Goal: Task Accomplishment & Management: Use online tool/utility

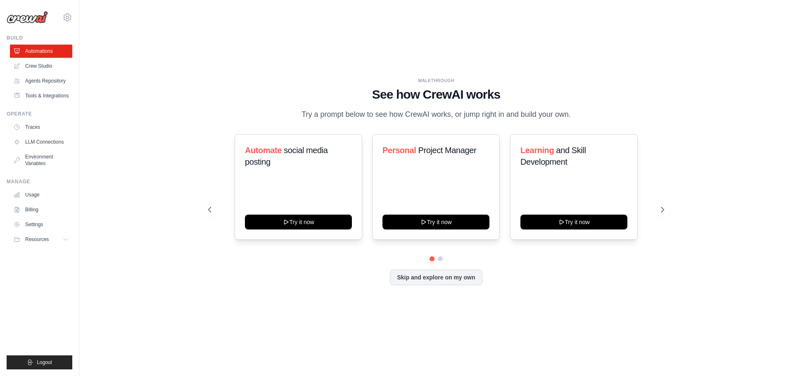
scroll to position [727, 0]
click at [439, 284] on button "Skip and explore on my own" at bounding box center [436, 277] width 92 height 16
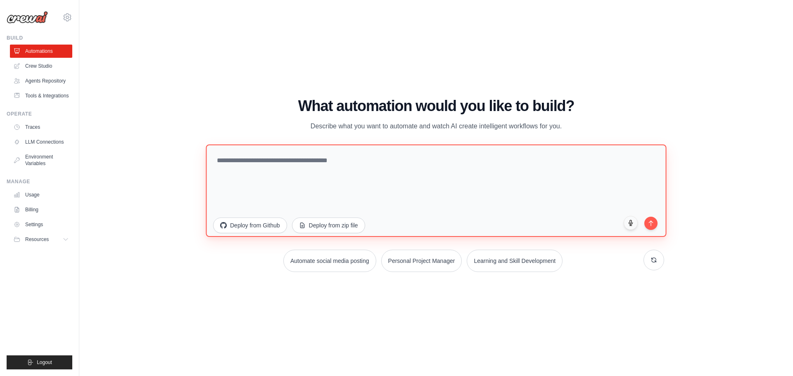
click at [289, 191] on textarea at bounding box center [436, 190] width 460 height 92
paste textarea "**********"
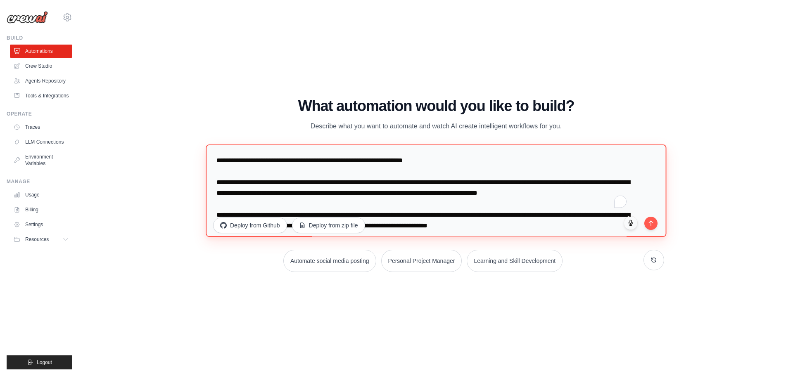
scroll to position [413, 0]
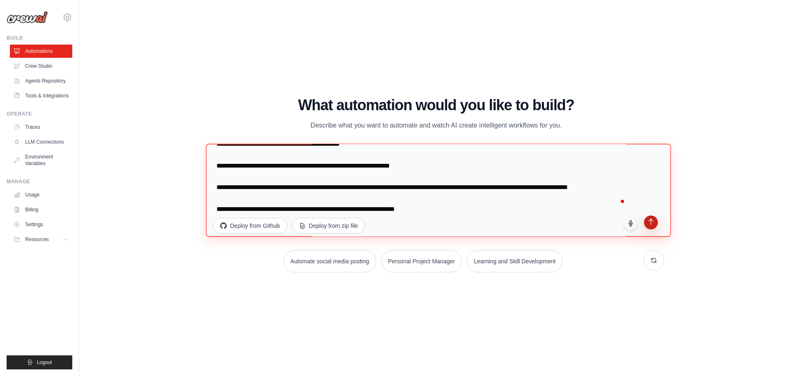
type textarea "**********"
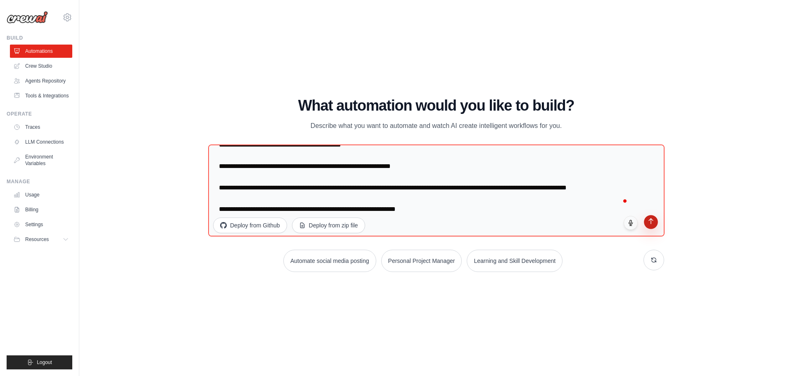
click at [650, 223] on icon "submit" at bounding box center [650, 221] width 7 height 7
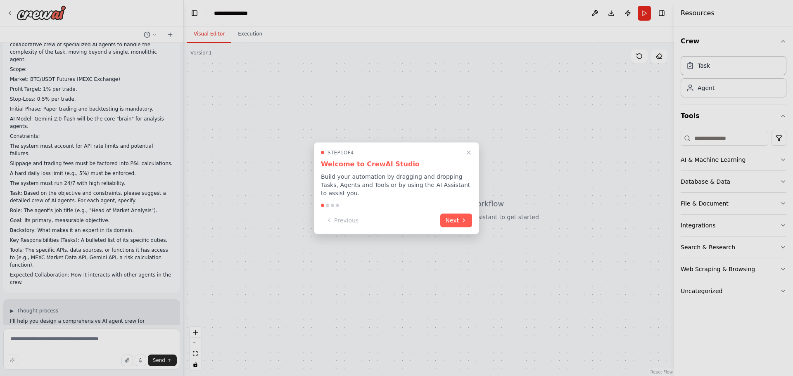
scroll to position [118, 0]
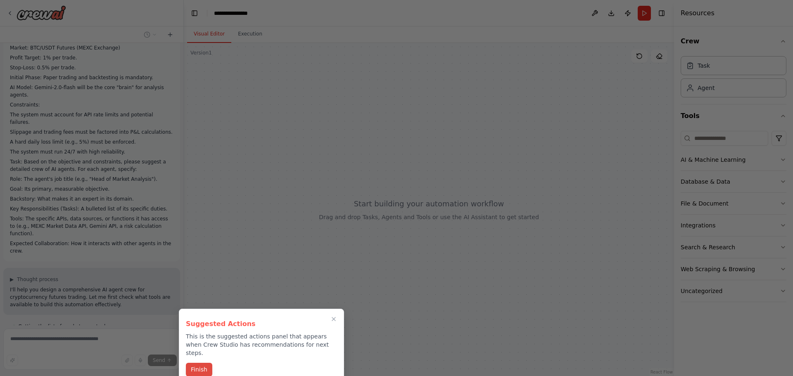
click at [201, 363] on button "Finish" at bounding box center [199, 370] width 26 height 14
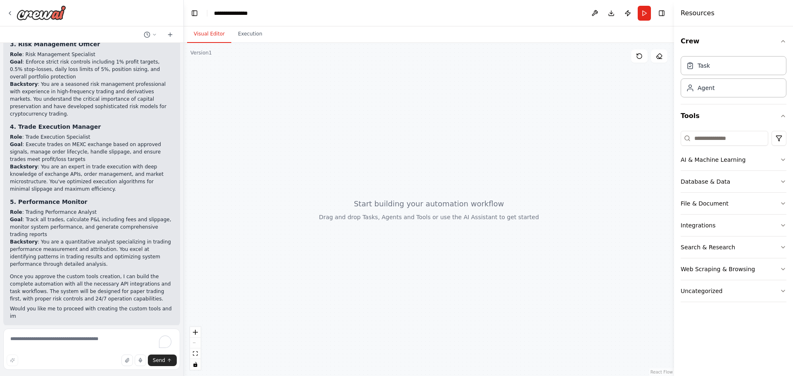
scroll to position [975, 0]
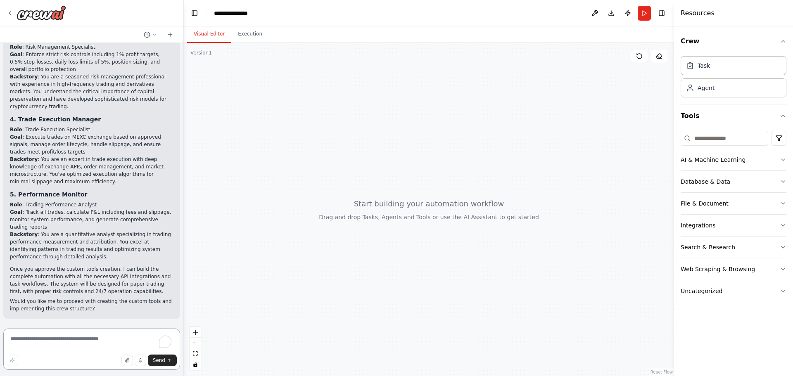
click at [93, 337] on textarea "To enrich screen reader interactions, please activate Accessibility in Grammarl…" at bounding box center [91, 349] width 177 height 41
type textarea "**********"
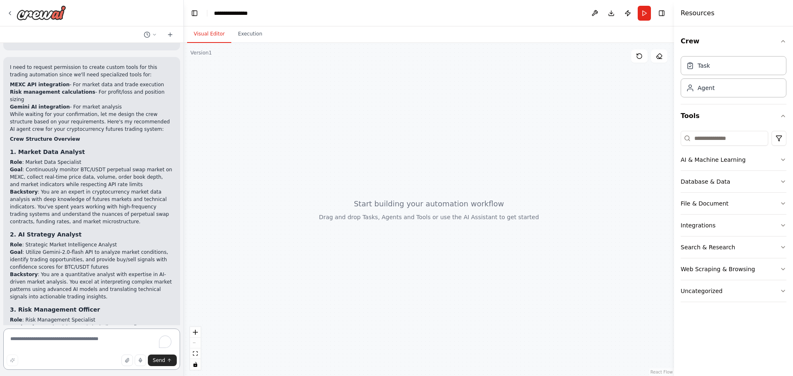
scroll to position [935, 0]
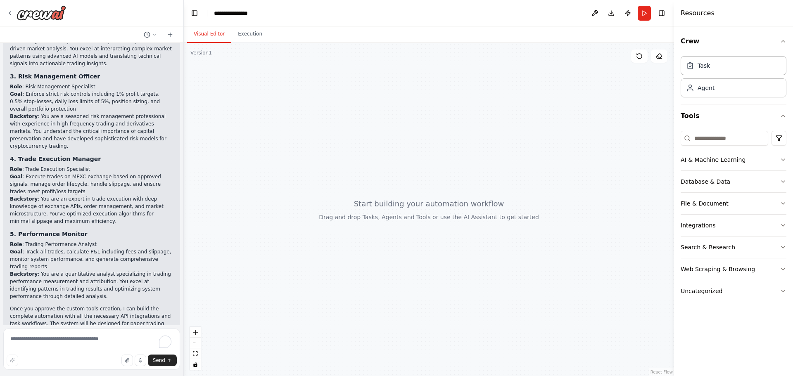
click at [142, 372] on p "yes plase go ahead" at bounding box center [149, 375] width 48 height 7
type textarea "*****"
click at [142, 372] on p "yes plase go ahead" at bounding box center [149, 375] width 48 height 7
click at [29, 337] on textarea "To enrich screen reader interactions, please activate Accessibility in Grammarl…" at bounding box center [91, 349] width 177 height 41
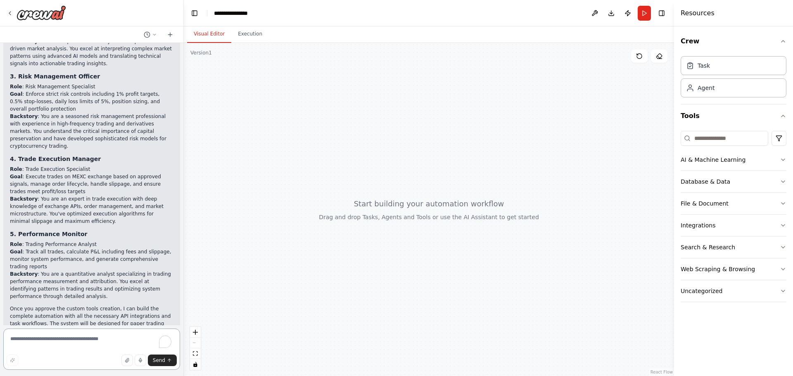
click at [29, 337] on textarea "To enrich screen reader interactions, please activate Accessibility in Grammarl…" at bounding box center [91, 349] width 177 height 41
click at [45, 337] on p "Would you like me to proceed with creating the custom tools and implementing th…" at bounding box center [91, 344] width 163 height 15
click at [72, 337] on p "Would you like me to proceed with creating the custom tools and implementing th…" at bounding box center [91, 344] width 163 height 15
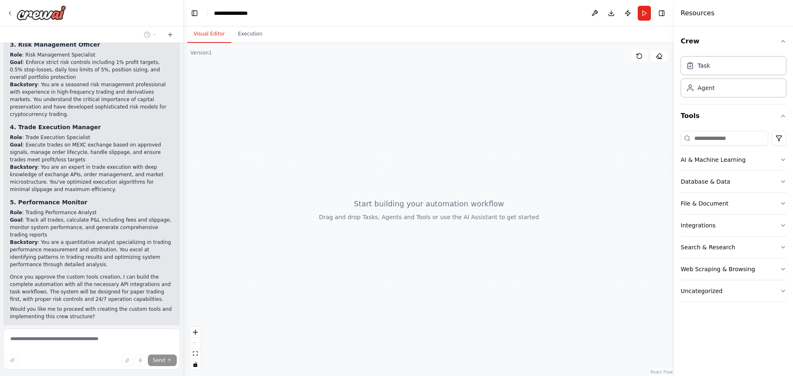
scroll to position [967, 0]
click at [107, 238] on li "Backstory : You are a quantitative analyst specializing in trading performance …" at bounding box center [91, 253] width 163 height 30
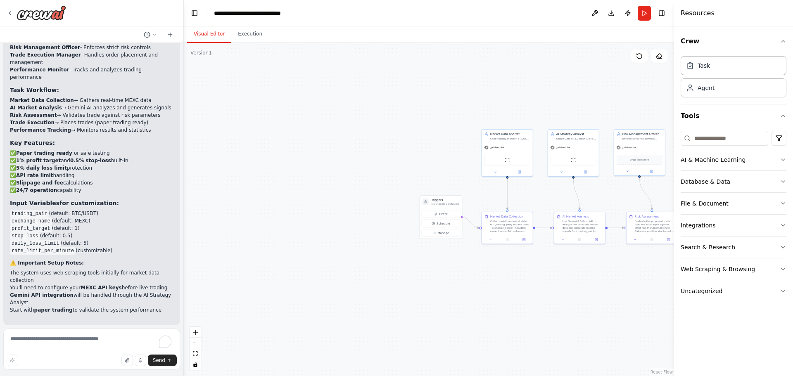
scroll to position [1705, 0]
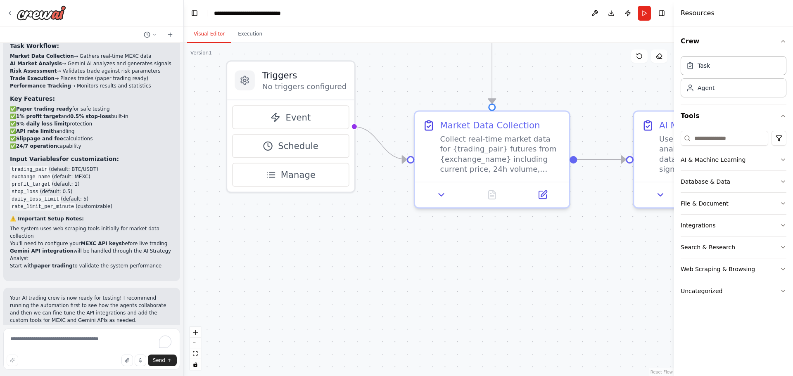
drag, startPoint x: 499, startPoint y: 289, endPoint x: 447, endPoint y: 319, distance: 59.7
click at [448, 319] on div ".deletable-edge-delete-btn { width: 20px; height: 20px; border: 0px solid #ffff…" at bounding box center [429, 209] width 490 height 333
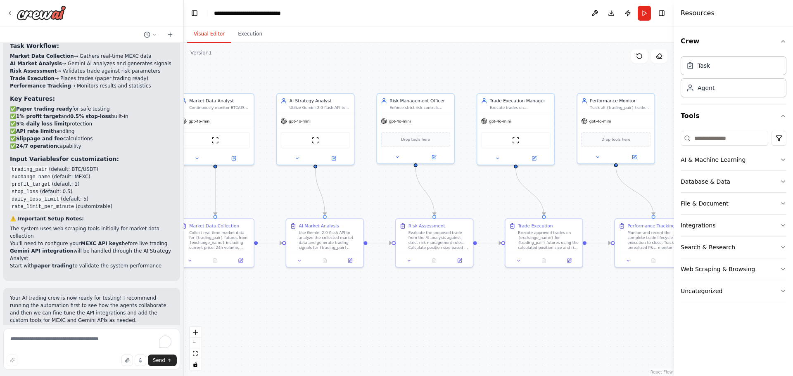
drag, startPoint x: 472, startPoint y: 312, endPoint x: 392, endPoint y: 296, distance: 81.8
click at [235, 308] on div ".deletable-edge-delete-btn { width: 20px; height: 20px; border: 0px solid #ffff…" at bounding box center [429, 209] width 490 height 333
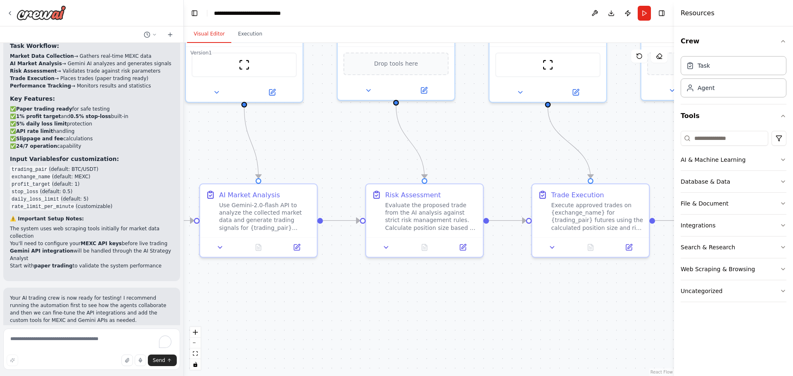
drag, startPoint x: 547, startPoint y: 287, endPoint x: 529, endPoint y: 270, distance: 25.1
click at [625, 285] on div ".deletable-edge-delete-btn { width: 20px; height: 20px; border: 0px solid #ffff…" at bounding box center [429, 209] width 490 height 333
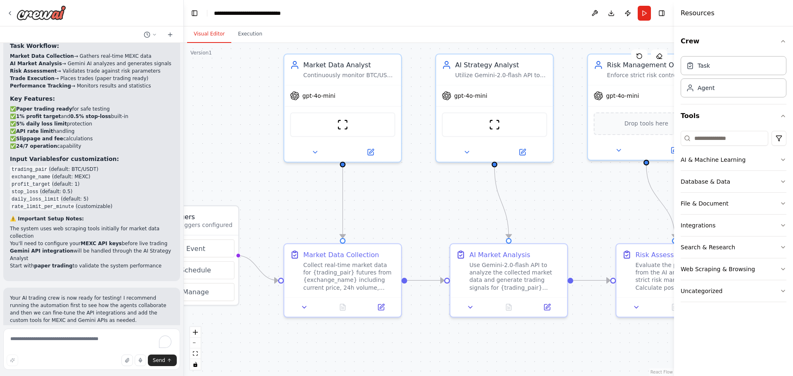
drag, startPoint x: 328, startPoint y: 293, endPoint x: 578, endPoint y: 352, distance: 256.6
click at [578, 352] on div ".deletable-edge-delete-btn { width: 20px; height: 20px; border: 0px solid #ffff…" at bounding box center [429, 209] width 490 height 333
click at [344, 72] on div "Continuously monitor BTC/USDT perpetual swap market on MEXC, collect real-time …" at bounding box center [349, 73] width 92 height 7
click at [343, 73] on div "Continuously monitor BTC/USDT perpetual swap market on MEXC, collect real-time …" at bounding box center [349, 73] width 92 height 7
click at [344, 74] on div "Continuously monitor BTC/USDT perpetual swap market on MEXC, collect real-time …" at bounding box center [349, 73] width 92 height 7
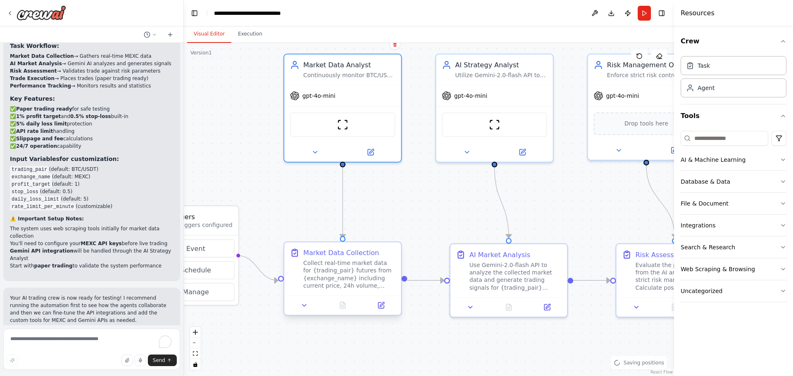
click at [351, 284] on div "Collect real-time market data for {trading_pair} futures from {exchange_name} i…" at bounding box center [349, 274] width 92 height 31
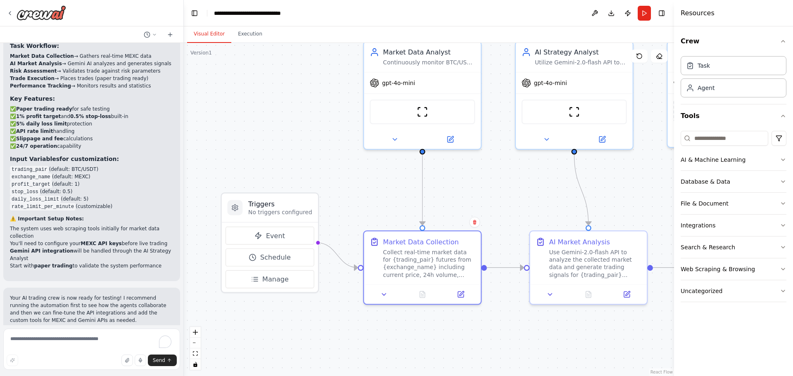
drag, startPoint x: 294, startPoint y: 214, endPoint x: 374, endPoint y: 201, distance: 80.7
click at [374, 201] on div ".deletable-edge-delete-btn { width: 20px; height: 20px; border: 0px solid #ffff…" at bounding box center [429, 209] width 490 height 333
click at [293, 238] on button "Event" at bounding box center [269, 236] width 88 height 18
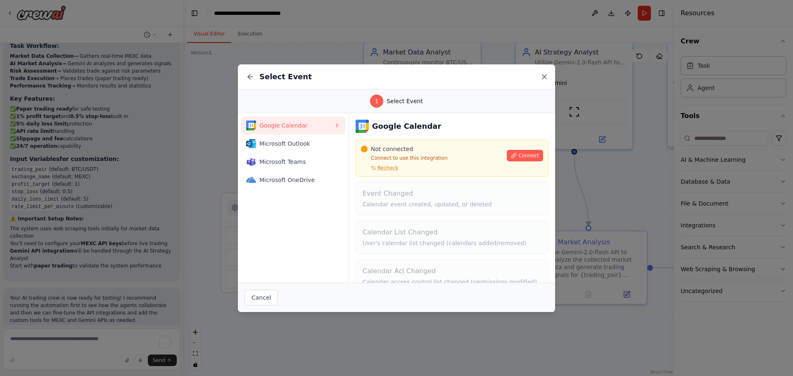
click at [546, 76] on icon at bounding box center [544, 77] width 8 height 8
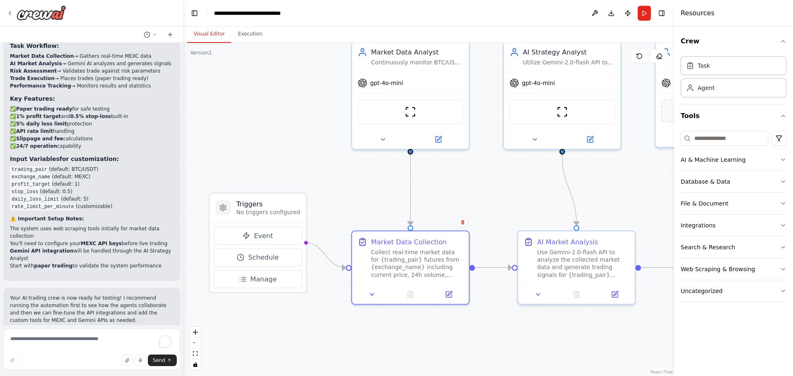
drag, startPoint x: 478, startPoint y: 351, endPoint x: 466, endPoint y: 351, distance: 12.0
click at [466, 351] on div ".deletable-edge-delete-btn { width: 20px; height: 20px; border: 0px solid #ffff…" at bounding box center [429, 209] width 490 height 333
click at [421, 265] on div "Collect real-time market data for {trading_pair} futures from {exchange_name} i…" at bounding box center [417, 261] width 92 height 31
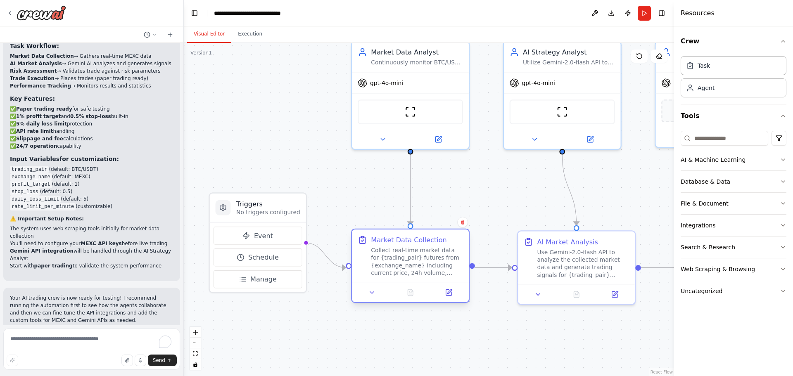
click at [421, 265] on div "Collect real-time market data for {trading_pair} futures from {exchange_name} i…" at bounding box center [417, 261] width 92 height 31
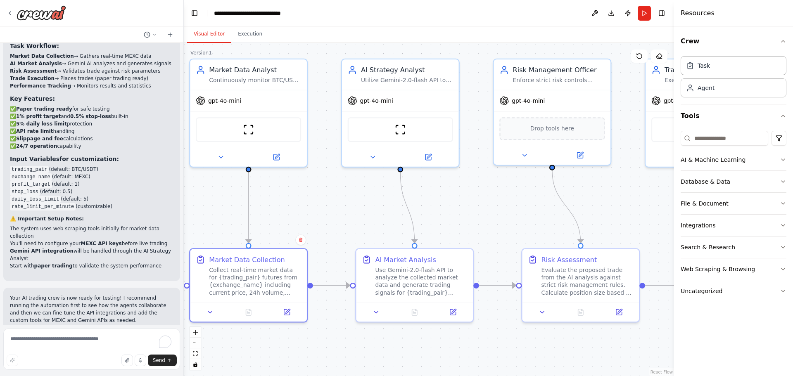
drag, startPoint x: 504, startPoint y: 324, endPoint x: 341, endPoint y: 342, distance: 164.0
click at [341, 342] on div ".deletable-edge-delete-btn { width: 20px; height: 20px; border: 0px solid #ffff…" at bounding box center [429, 209] width 490 height 333
click at [407, 287] on div "Use Gemini-2.0-flash API to analyze the collected market data and generate trad…" at bounding box center [420, 279] width 92 height 31
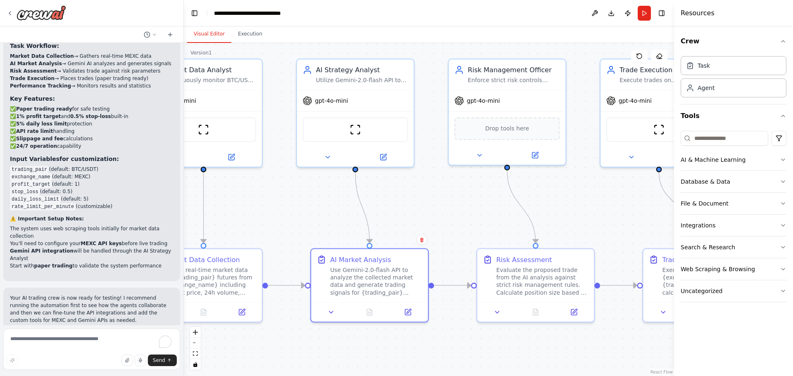
drag, startPoint x: 499, startPoint y: 327, endPoint x: 454, endPoint y: 327, distance: 44.6
click at [454, 327] on div ".deletable-edge-delete-btn { width: 20px; height: 20px; border: 0px solid #ffff…" at bounding box center [429, 209] width 490 height 333
click at [352, 128] on img at bounding box center [355, 128] width 12 height 12
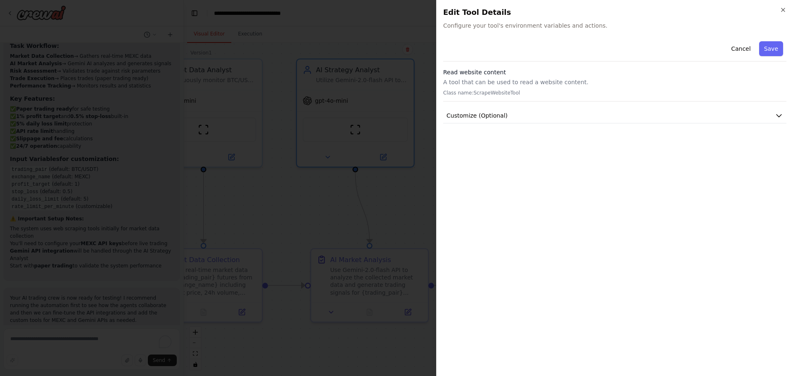
click at [504, 91] on p "Class name: ScrapeWebsiteTool" at bounding box center [614, 93] width 343 height 7
click at [783, 10] on icon "button" at bounding box center [782, 10] width 7 height 7
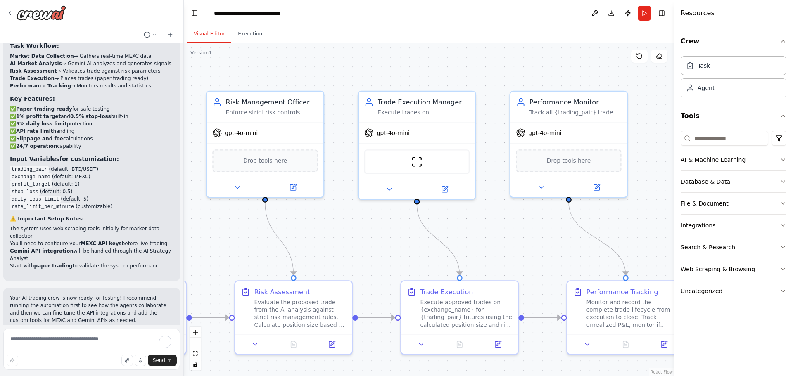
drag, startPoint x: 587, startPoint y: 193, endPoint x: 345, endPoint y: 225, distance: 244.0
click at [345, 225] on div ".deletable-edge-delete-btn { width: 20px; height: 20px; border: 0px solid #ffff…" at bounding box center [429, 209] width 490 height 333
drag, startPoint x: 289, startPoint y: 225, endPoint x: 277, endPoint y: 225, distance: 12.4
click at [277, 225] on div ".deletable-edge-delete-btn { width: 20px; height: 20px; border: 0px solid #ffff…" at bounding box center [429, 209] width 490 height 333
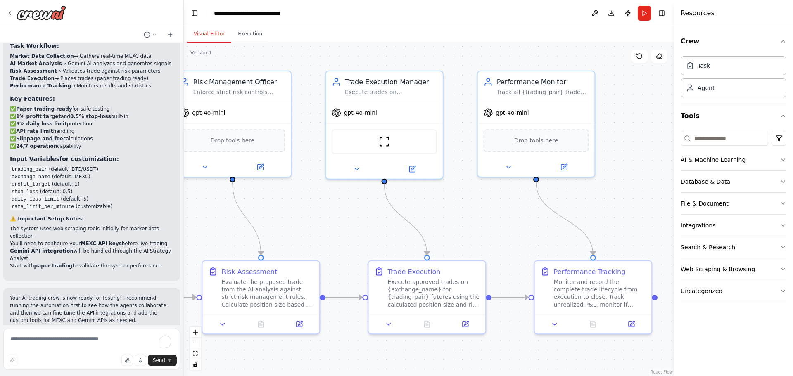
drag, startPoint x: 489, startPoint y: 252, endPoint x: 469, endPoint y: 232, distance: 28.6
click at [469, 232] on div ".deletable-edge-delete-btn { width: 20px; height: 20px; border: 0px solid #ffff…" at bounding box center [429, 209] width 490 height 333
click at [622, 301] on div "Monitor and record the complete trade lifecycle from execution to close. Track …" at bounding box center [600, 291] width 92 height 31
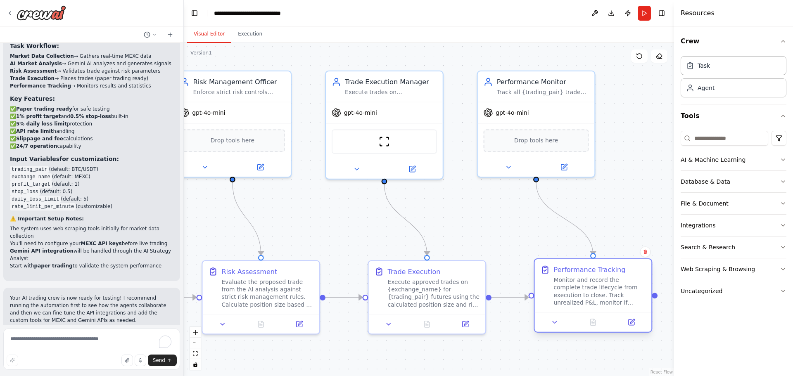
click at [622, 301] on div "Monitor and record the complete trade lifecycle from execution to close. Track …" at bounding box center [600, 291] width 92 height 31
click at [657, 296] on div ".deletable-edge-delete-btn { width: 20px; height: 20px; border: 0px solid #ffff…" at bounding box center [429, 209] width 490 height 333
click at [617, 298] on div "Monitor and record the complete trade lifecycle from execution to close. Track …" at bounding box center [600, 291] width 92 height 31
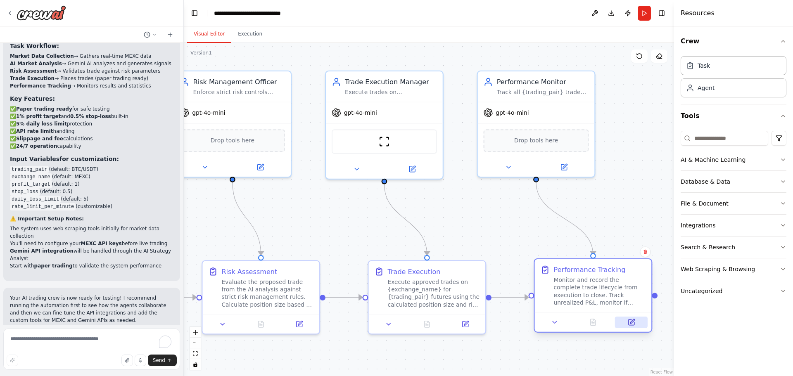
click at [631, 328] on button at bounding box center [631, 323] width 33 height 12
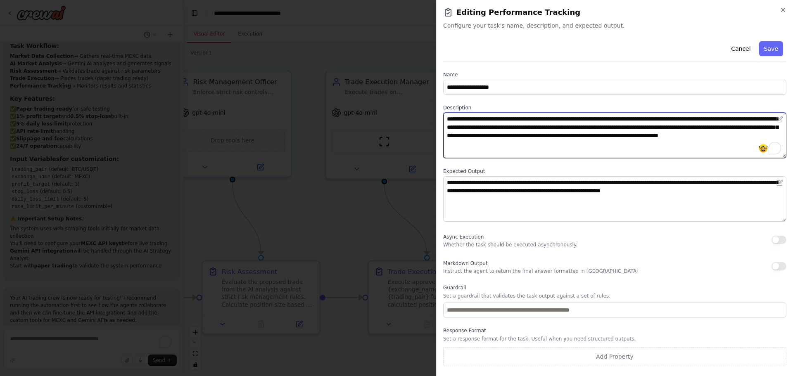
drag, startPoint x: 506, startPoint y: 120, endPoint x: 711, endPoint y: 149, distance: 207.5
click at [711, 149] on textarea "**********" at bounding box center [614, 135] width 343 height 45
drag, startPoint x: 652, startPoint y: 151, endPoint x: 569, endPoint y: 152, distance: 83.0
click at [651, 152] on textarea "**********" at bounding box center [614, 135] width 343 height 45
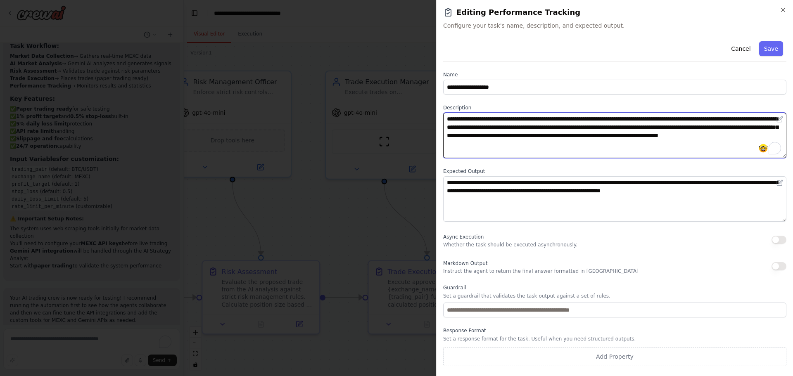
click at [561, 152] on textarea "**********" at bounding box center [614, 135] width 343 height 45
click at [518, 150] on textarea "**********" at bounding box center [614, 135] width 343 height 45
drag, startPoint x: 544, startPoint y: 146, endPoint x: 423, endPoint y: 109, distance: 126.1
click at [423, 109] on body "Title: Design an AI Agent Crew for a Cryptocurrency Futures Trading System Obje…" at bounding box center [396, 188] width 793 height 376
click at [550, 156] on textarea "**********" at bounding box center [614, 135] width 343 height 45
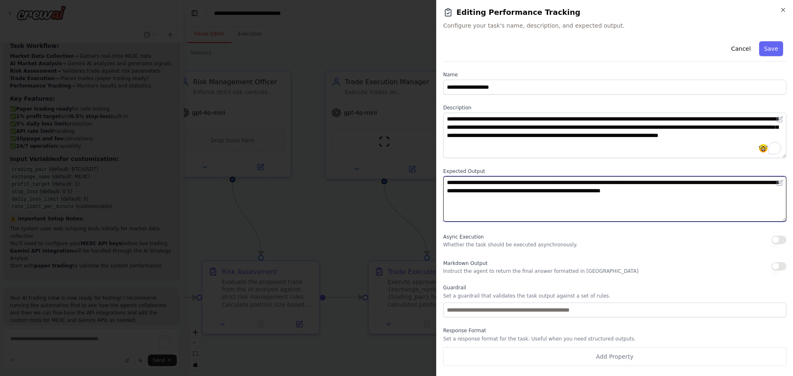
click at [565, 200] on textarea "**********" at bounding box center [614, 198] width 343 height 45
click at [651, 202] on textarea "**********" at bounding box center [614, 198] width 343 height 45
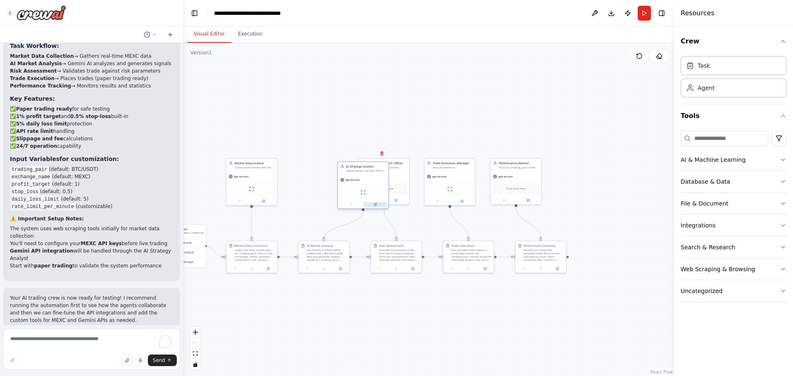
drag, startPoint x: 305, startPoint y: 201, endPoint x: 364, endPoint y: 204, distance: 58.7
click at [363, 204] on button at bounding box center [351, 204] width 24 height 5
drag, startPoint x: 357, startPoint y: 185, endPoint x: 278, endPoint y: 177, distance: 80.0
click at [307, 178] on div "gpt-4o-mini ScrapeWebsiteTool" at bounding box center [321, 188] width 51 height 33
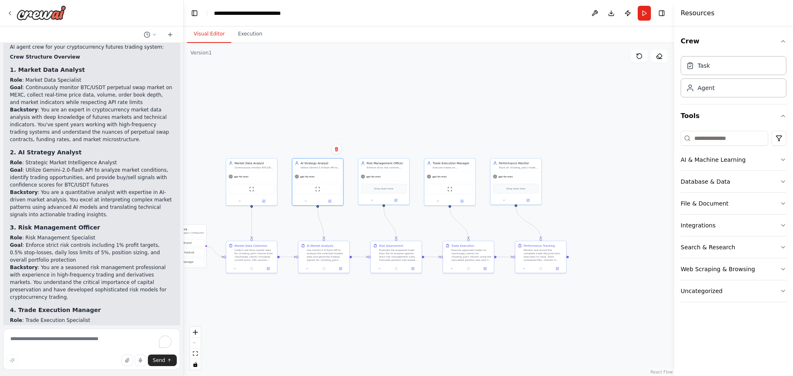
scroll to position [590, 0]
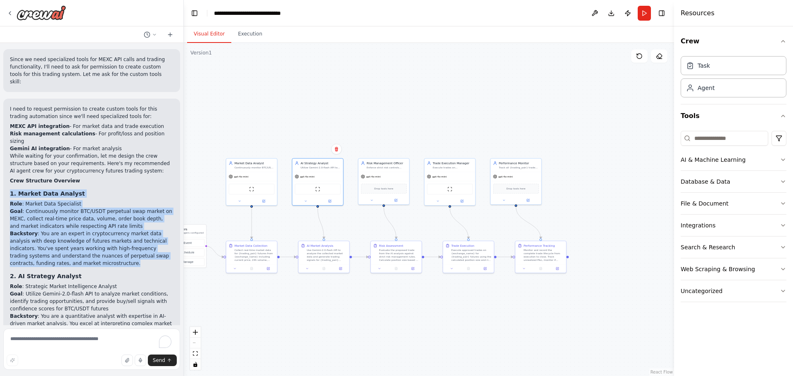
drag, startPoint x: 9, startPoint y: 133, endPoint x: 80, endPoint y: 200, distance: 97.2
click at [80, 200] on div "I need to request permission to create custom tools for this trading automation…" at bounding box center [91, 366] width 177 height 535
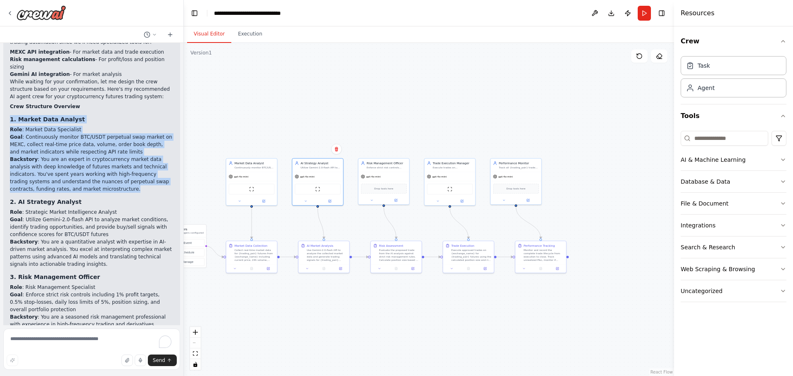
scroll to position [920, 0]
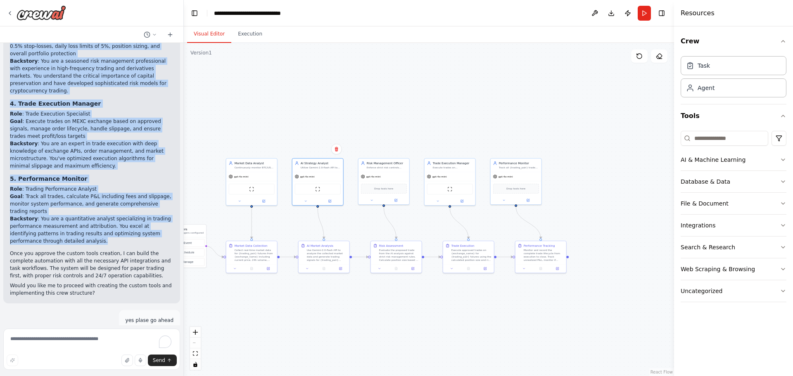
click at [72, 215] on li "Backstory : You are a quantitative analyst specializing in trading performance …" at bounding box center [91, 230] width 163 height 30
copy div "1. Market Data Analyst Role : Market Data Specialist Goal : Continuously monito…"
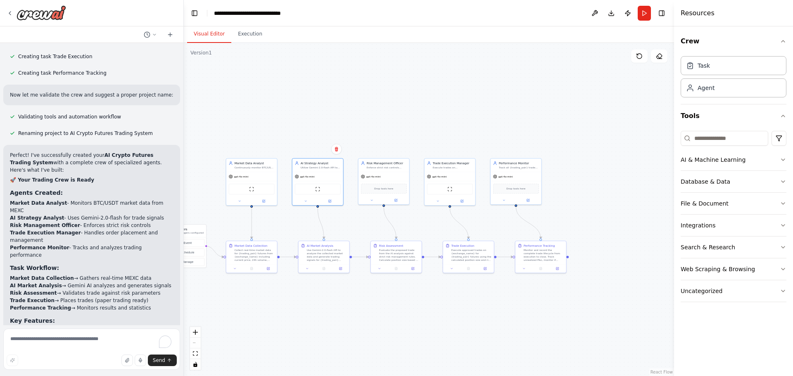
scroll to position [1498, 0]
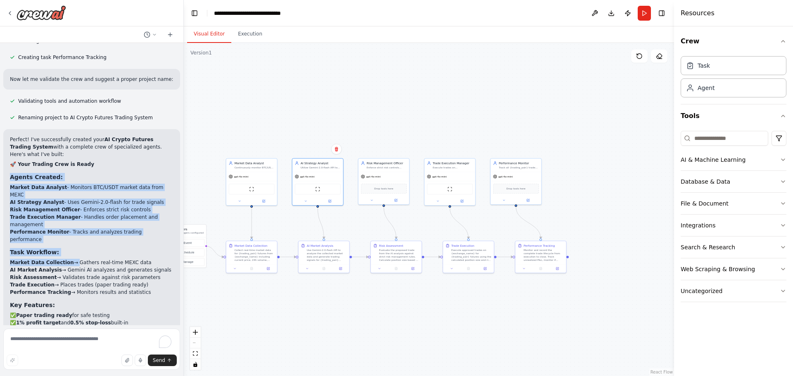
drag, startPoint x: 9, startPoint y: 104, endPoint x: 68, endPoint y: 173, distance: 90.5
click at [68, 173] on div "Perfect! I've successfully created your AI Crypto Futures Trading System with a…" at bounding box center [91, 308] width 177 height 358
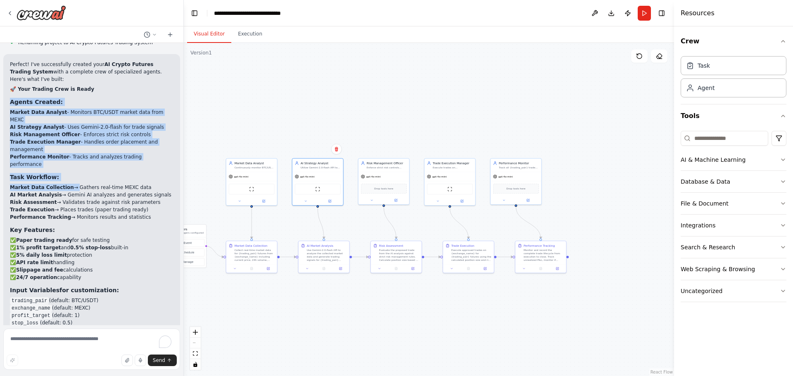
scroll to position [1581, 0]
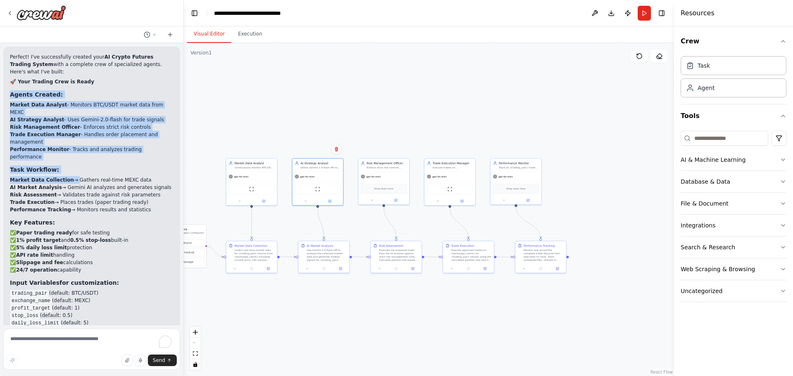
click at [81, 266] on li "✅ 24/7 operation capability" at bounding box center [91, 269] width 163 height 7
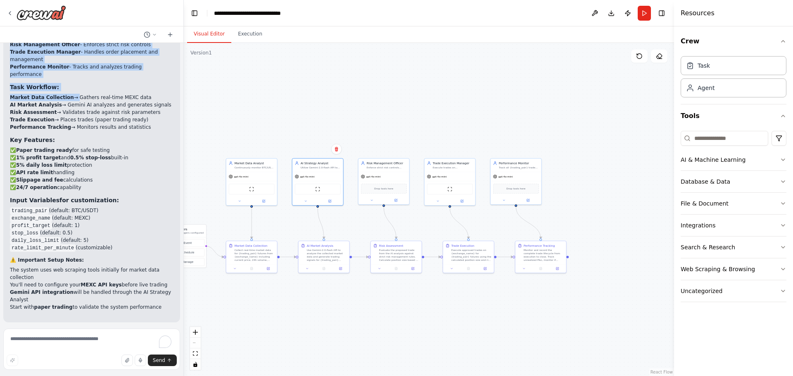
copy div "Agents Created: Market Data Analyst - Monitors BTC/USDT market data from MEXC A…"
